Goal: Task Accomplishment & Management: Manage account settings

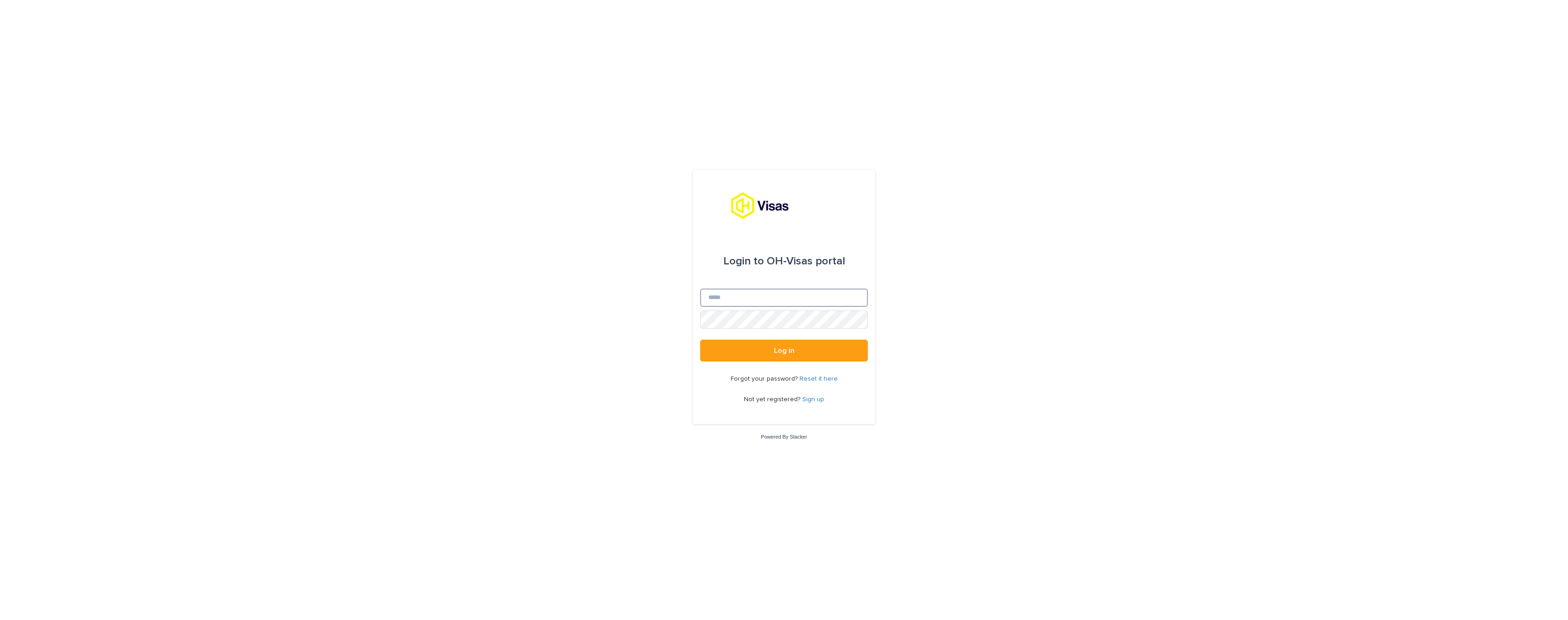
type input "**********"
click at [784, 351] on button "Log in" at bounding box center [784, 351] width 168 height 22
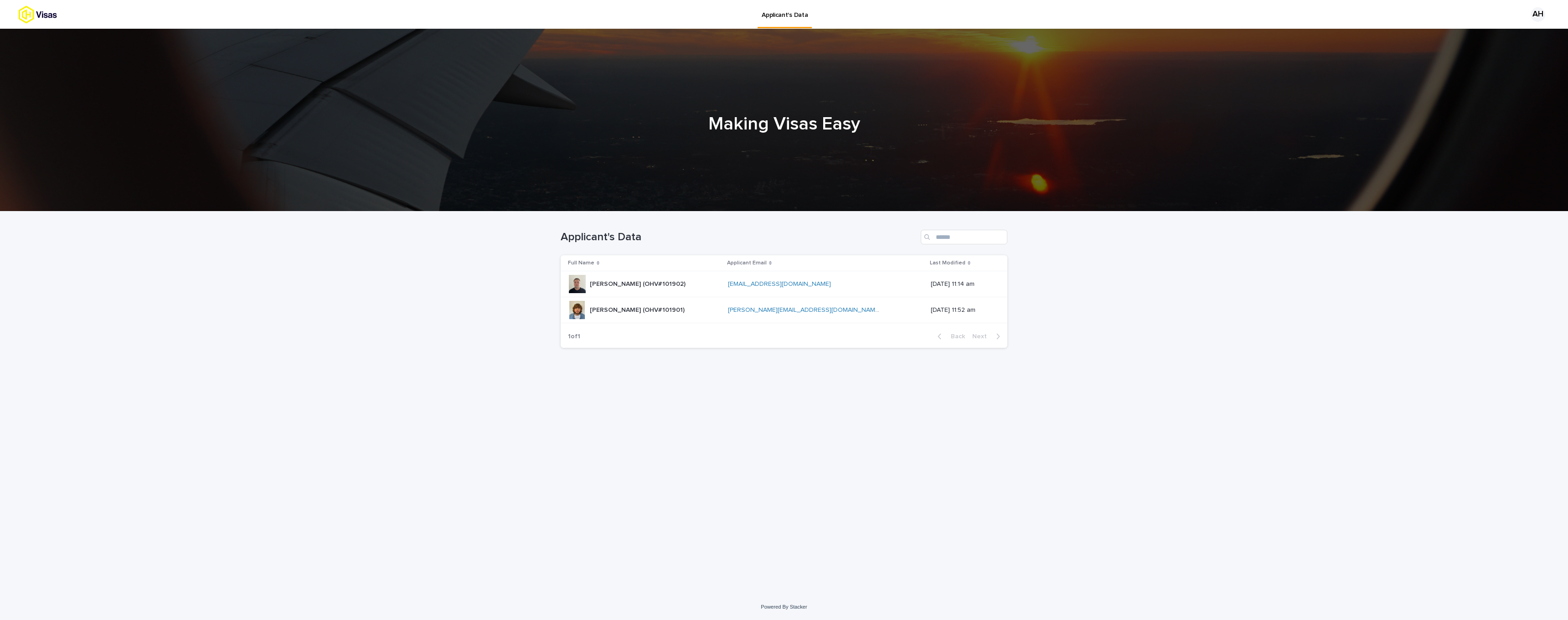
click at [687, 283] on p "Alexander Martin Howell (OHV#101902)" at bounding box center [639, 283] width 97 height 9
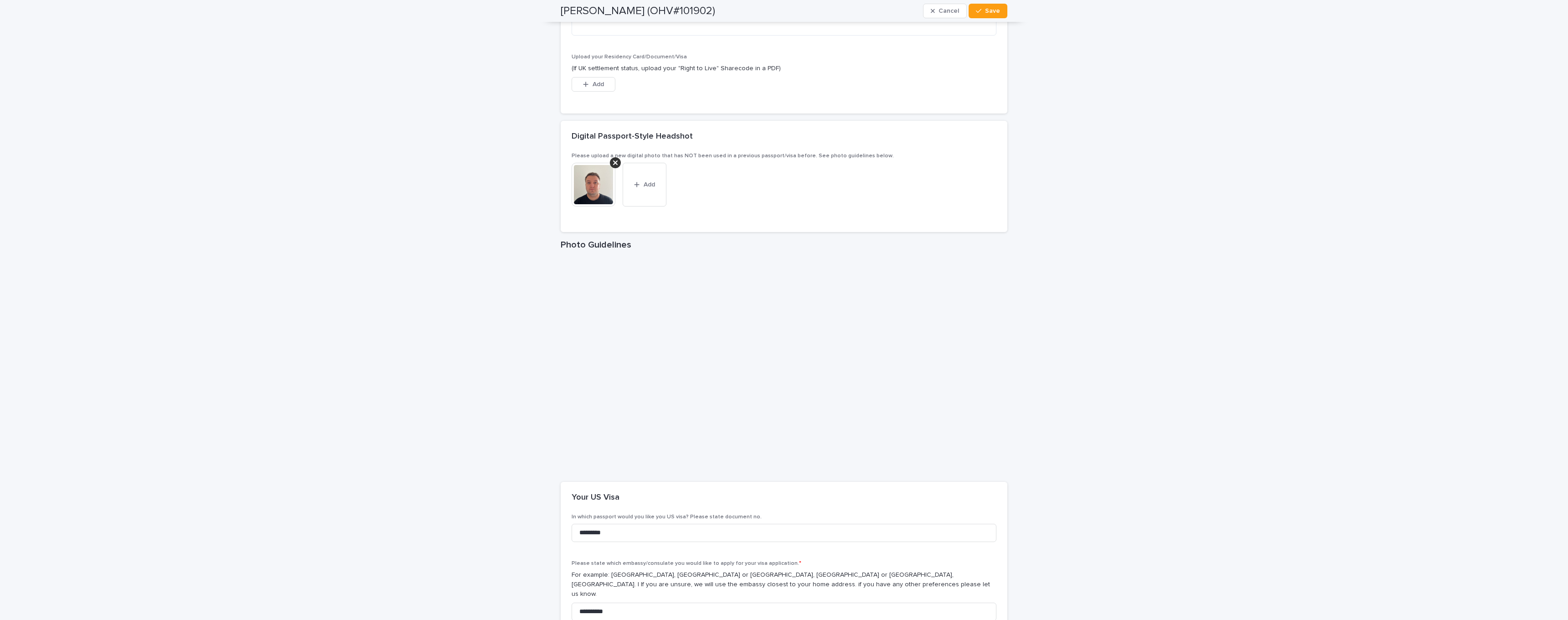
scroll to position [1373, 0]
click at [637, 185] on icon "button" at bounding box center [637, 188] width 6 height 6
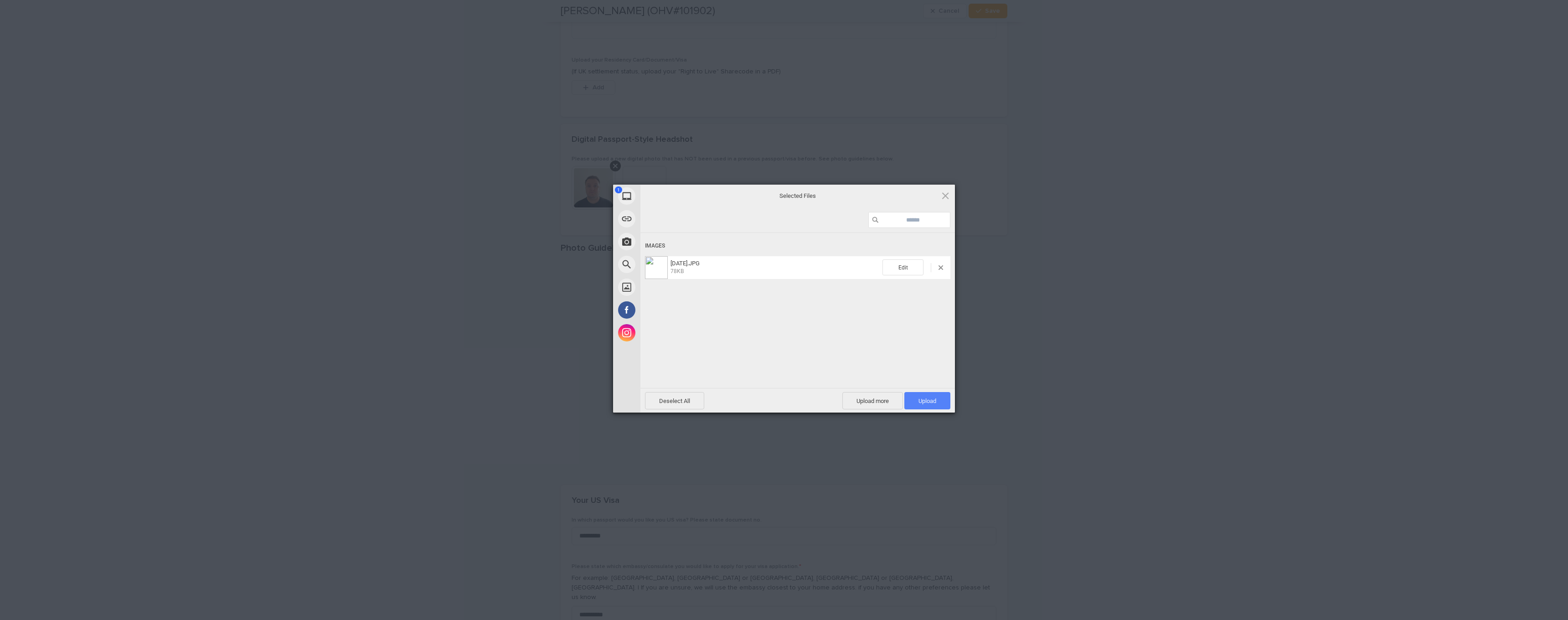
click at [928, 401] on span "Upload 1" at bounding box center [927, 401] width 18 height 7
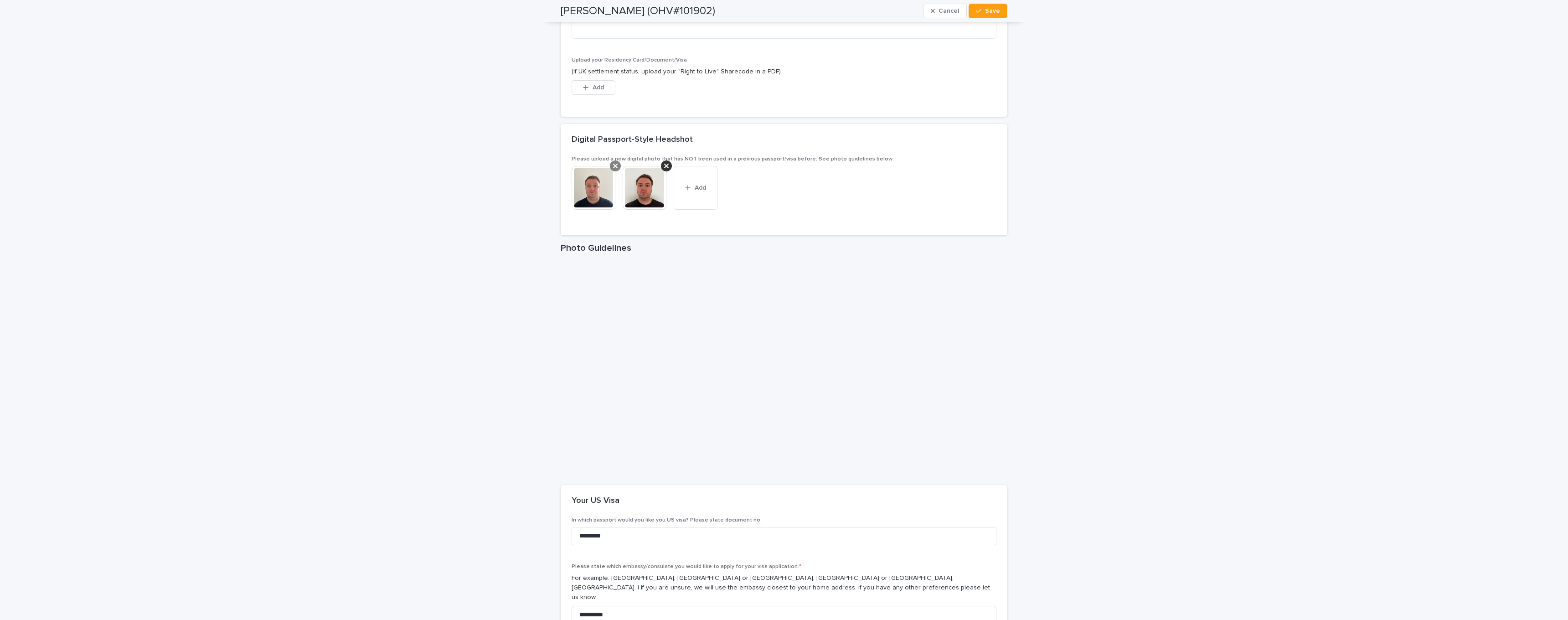
click at [615, 162] on icon at bounding box center [615, 166] width 4 height 8
click at [990, 12] on span "Save" at bounding box center [992, 11] width 15 height 6
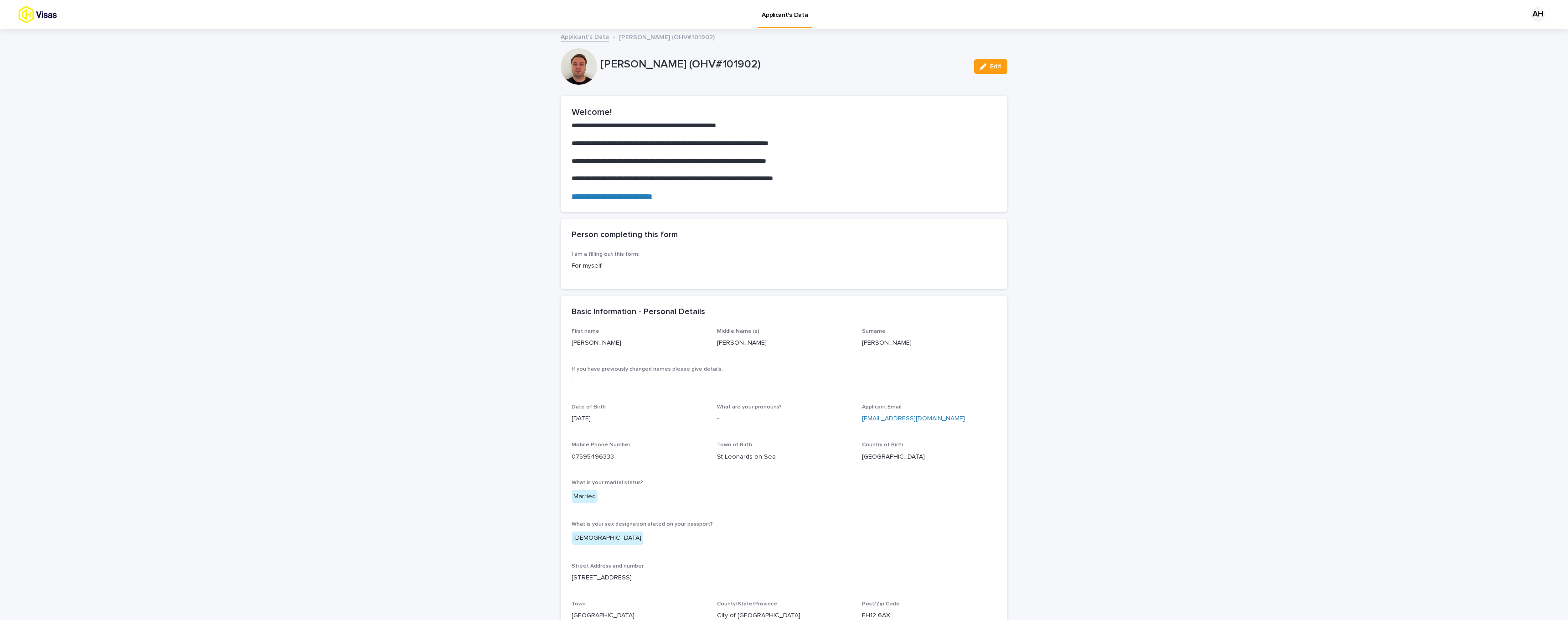
scroll to position [0, 0]
click at [37, 12] on img at bounding box center [54, 15] width 71 height 18
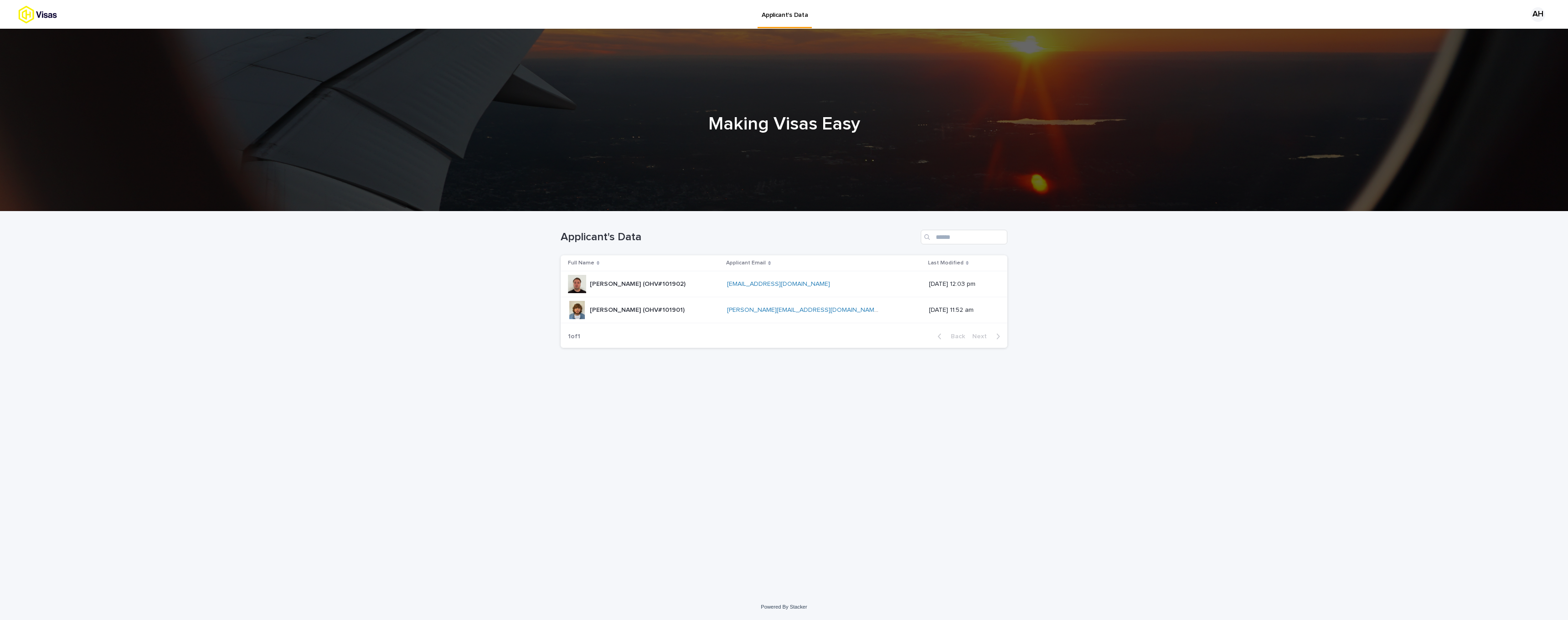
click at [1540, 13] on div "AH" at bounding box center [1538, 15] width 15 height 15
click at [1511, 35] on p "Log Out" at bounding box center [1529, 39] width 57 height 16
